Goal: Check status: Check status

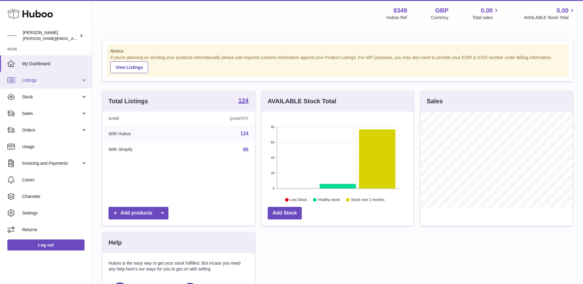
scroll to position [96, 152]
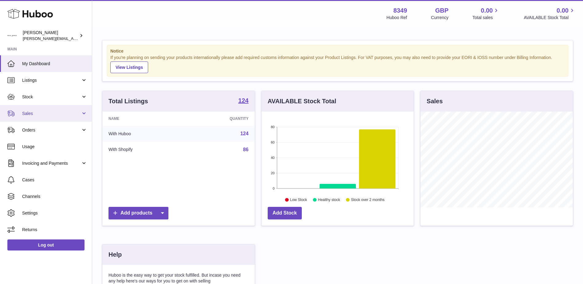
click at [31, 114] on span "Sales" at bounding box center [51, 114] width 59 height 6
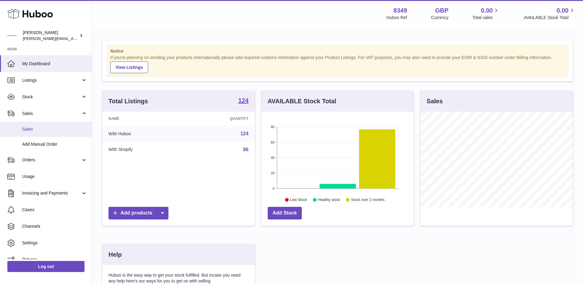
click at [28, 129] on span "Sales" at bounding box center [54, 129] width 65 height 6
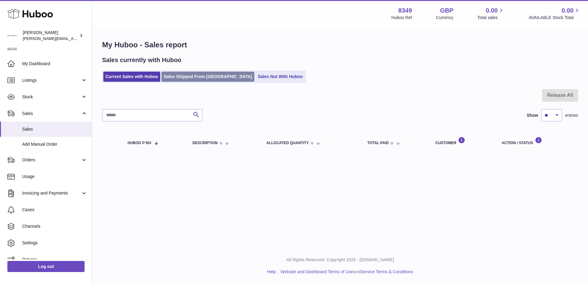
click at [191, 79] on link "Sales Shipped From Huboo" at bounding box center [207, 77] width 93 height 10
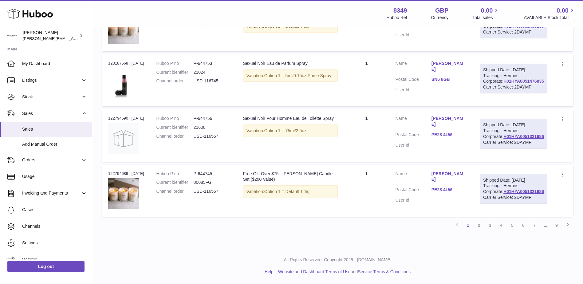
scroll to position [615, 0]
click at [480, 227] on link "2" at bounding box center [479, 225] width 11 height 11
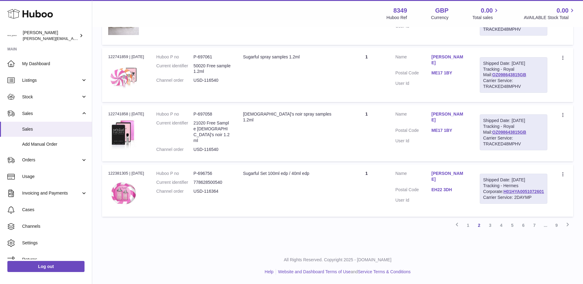
scroll to position [612, 0]
click at [489, 231] on link "3" at bounding box center [490, 225] width 11 height 11
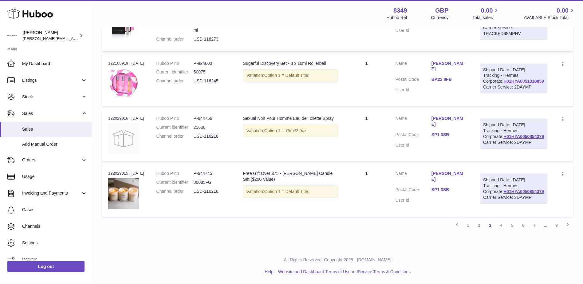
scroll to position [615, 0]
click at [501, 225] on link "4" at bounding box center [501, 225] width 11 height 11
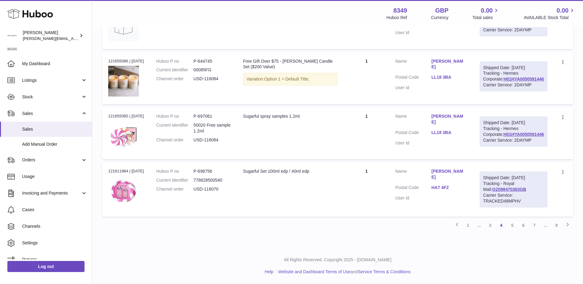
scroll to position [609, 0]
click at [512, 224] on link "5" at bounding box center [512, 225] width 11 height 11
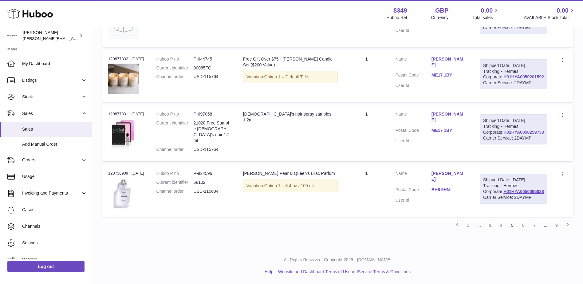
scroll to position [598, 0]
click at [523, 226] on link "6" at bounding box center [523, 225] width 11 height 11
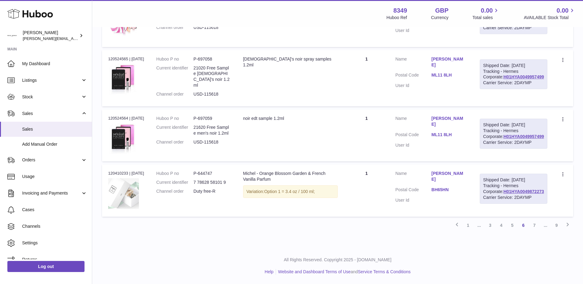
scroll to position [615, 0]
click at [535, 226] on link "7" at bounding box center [534, 225] width 11 height 11
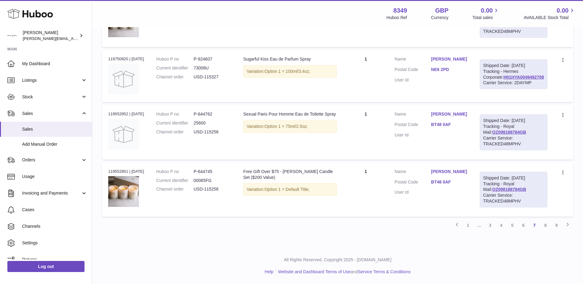
scroll to position [557, 0]
click at [82, 160] on link "Orders" at bounding box center [46, 160] width 92 height 17
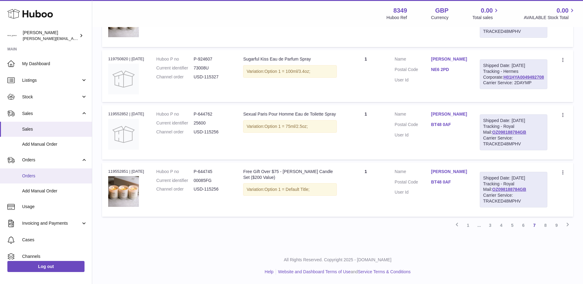
click at [29, 178] on span "Orders" at bounding box center [54, 176] width 65 height 6
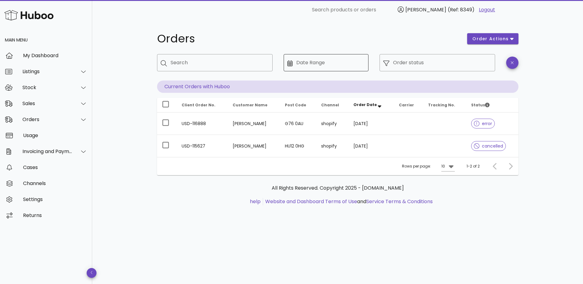
click at [291, 65] on icon at bounding box center [290, 63] width 6 height 6
click at [401, 64] on input "Order status" at bounding box center [442, 63] width 98 height 10
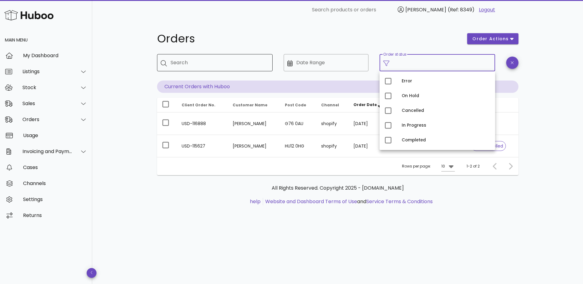
click at [164, 64] on icon at bounding box center [164, 63] width 6 height 6
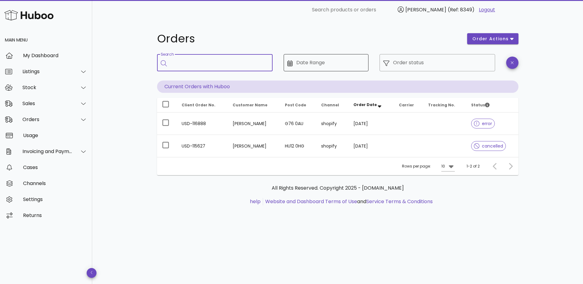
click at [291, 65] on icon at bounding box center [290, 63] width 6 height 6
drag, startPoint x: 295, startPoint y: 64, endPoint x: 315, endPoint y: 62, distance: 19.8
click at [315, 62] on input "Date Range" at bounding box center [330, 63] width 69 height 10
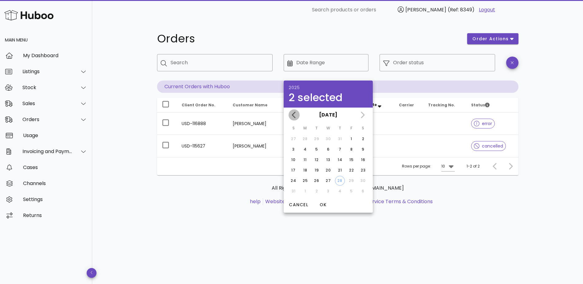
click at [292, 115] on icon "Previous month" at bounding box center [294, 115] width 4 height 6
click at [294, 138] on div "1" at bounding box center [294, 139] width 10 height 6
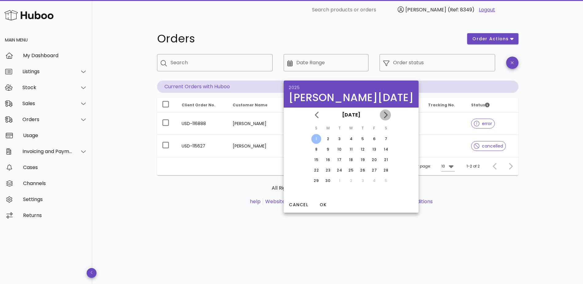
click at [384, 117] on icon "Next month" at bounding box center [386, 115] width 4 height 6
click at [358, 179] on div "31" at bounding box center [363, 181] width 10 height 6
type input "**********"
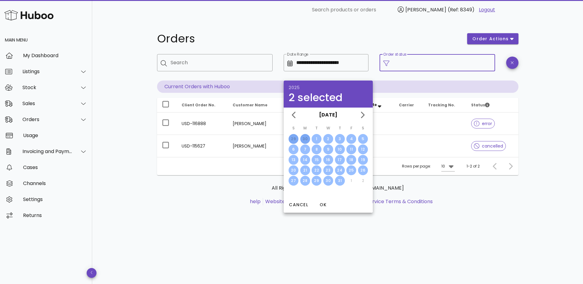
click at [417, 62] on input "Order status" at bounding box center [442, 63] width 98 height 10
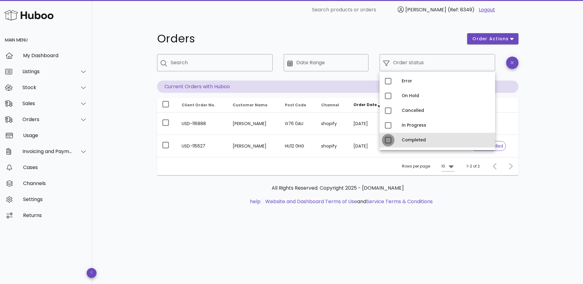
click at [389, 140] on div at bounding box center [388, 140] width 10 height 10
type input "**********"
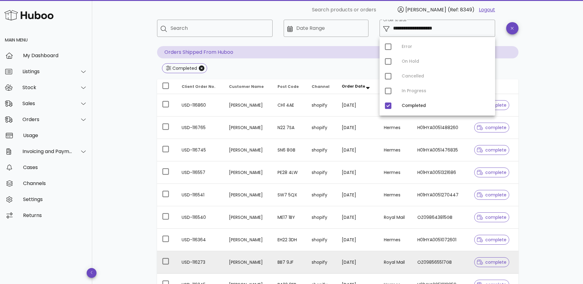
scroll to position [14, 0]
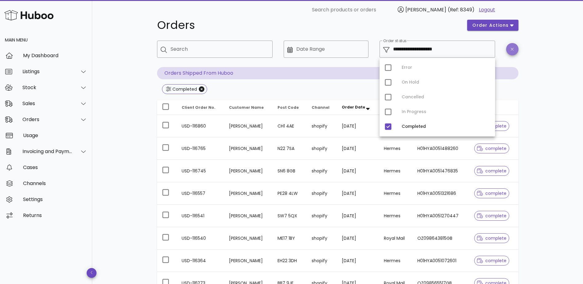
click at [515, 49] on span "button" at bounding box center [512, 49] width 12 height 5
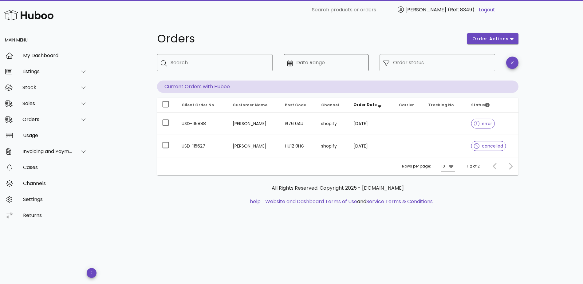
click at [291, 67] on div "​ Date Range" at bounding box center [326, 62] width 85 height 17
click at [305, 65] on input "Date Range" at bounding box center [330, 63] width 69 height 10
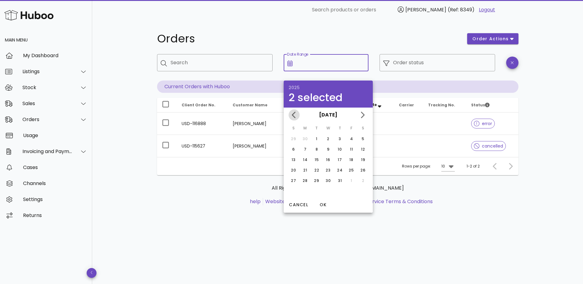
click at [295, 116] on icon "Previous month" at bounding box center [294, 114] width 7 height 7
click at [293, 139] on div "1" at bounding box center [294, 139] width 10 height 6
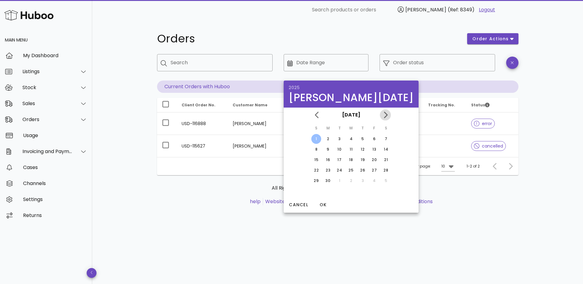
click at [384, 116] on icon "Next month" at bounding box center [386, 115] width 4 height 6
click at [358, 180] on div "31" at bounding box center [363, 181] width 10 height 6
type input "**********"
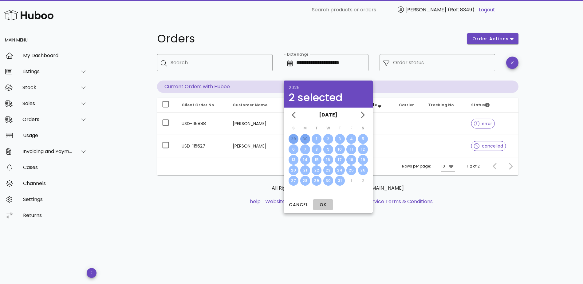
click at [323, 204] on span "OK" at bounding box center [323, 205] width 15 height 6
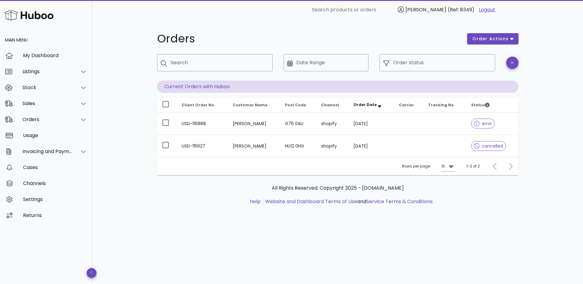
type input "**********"
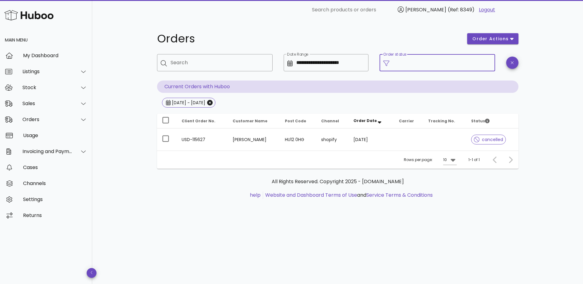
click at [408, 61] on input "Order status" at bounding box center [442, 63] width 98 height 10
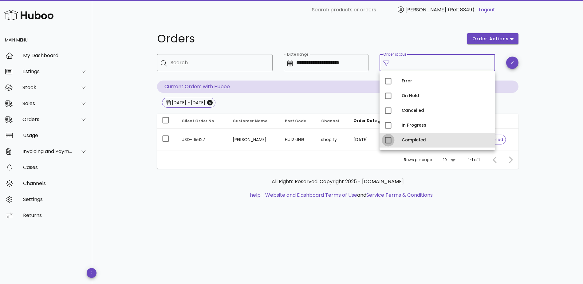
click at [388, 141] on div at bounding box center [388, 140] width 10 height 10
type input "**********"
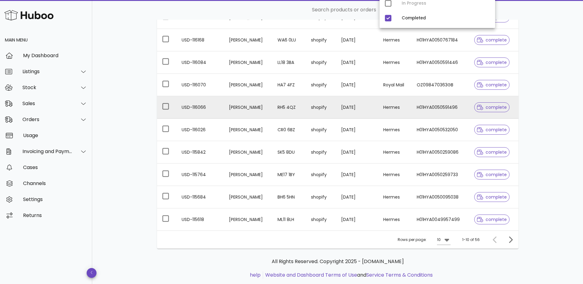
scroll to position [137, 0]
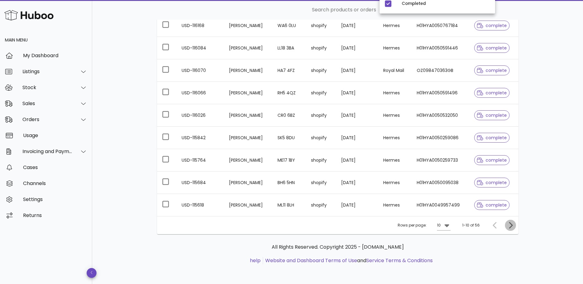
click at [509, 226] on icon "Next page" at bounding box center [510, 225] width 7 height 7
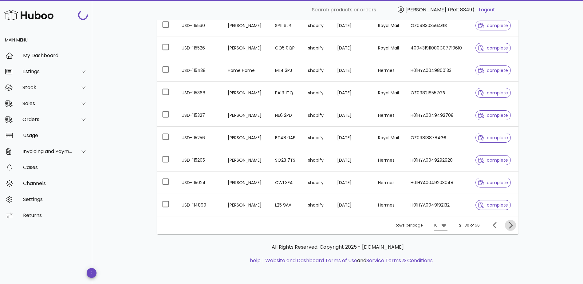
click at [509, 226] on icon "Next page" at bounding box center [510, 225] width 7 height 7
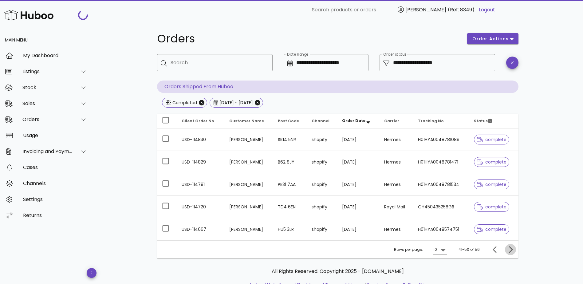
click at [509, 226] on div "**********" at bounding box center [337, 164] width 491 height 289
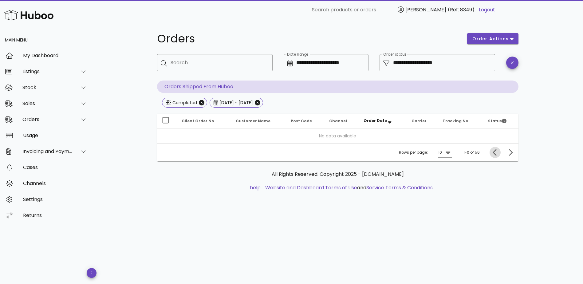
drag, startPoint x: 509, startPoint y: 226, endPoint x: 496, endPoint y: 150, distance: 77.5
click at [496, 150] on icon "Previous page" at bounding box center [495, 152] width 4 height 6
click at [493, 153] on icon "Previous page" at bounding box center [495, 152] width 4 height 6
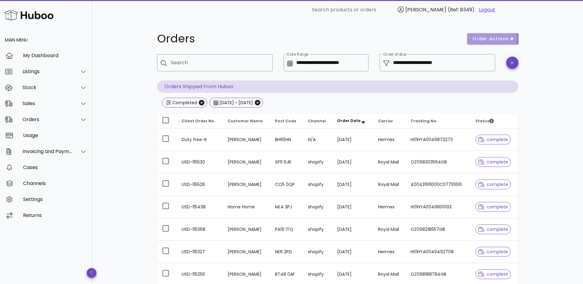
click at [501, 39] on span "order actions" at bounding box center [490, 39] width 37 height 6
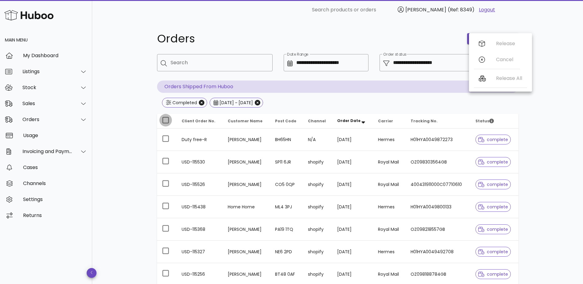
click at [164, 121] on div at bounding box center [165, 120] width 10 height 10
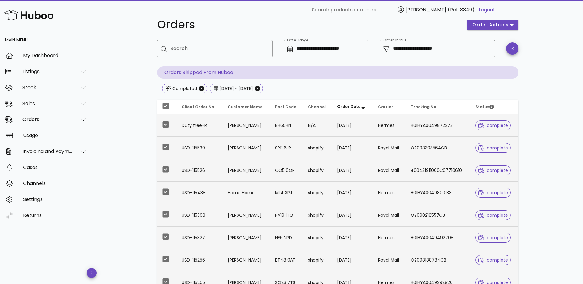
scroll to position [14, 0]
click at [498, 25] on span "order actions" at bounding box center [490, 25] width 37 height 6
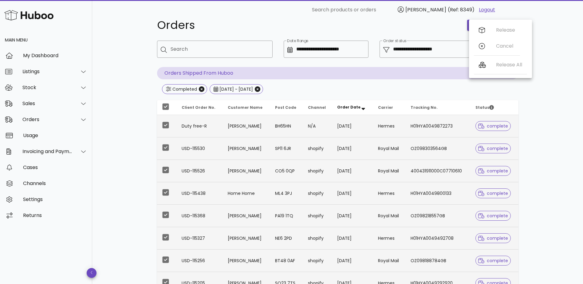
click at [548, 90] on div "**********" at bounding box center [337, 206] width 491 height 401
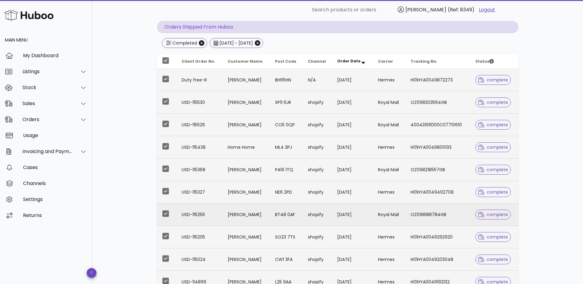
scroll to position [0, 0]
